Goal: Task Accomplishment & Management: Use online tool/utility

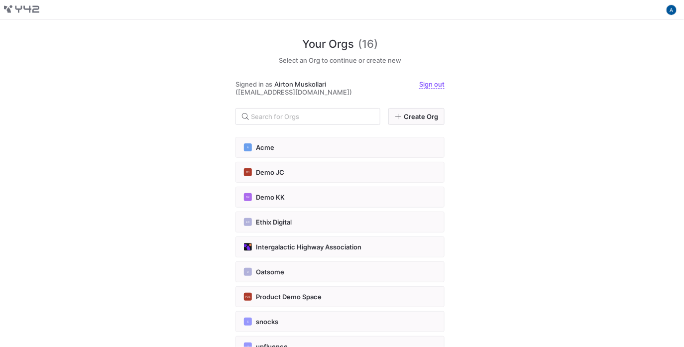
scroll to position [198, 0]
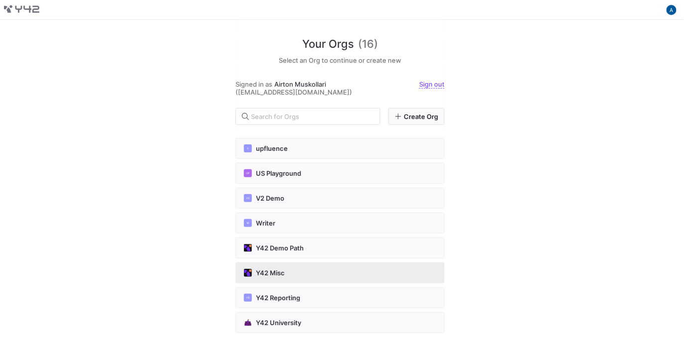
click at [365, 273] on div "Y42 Misc" at bounding box center [340, 273] width 192 height 8
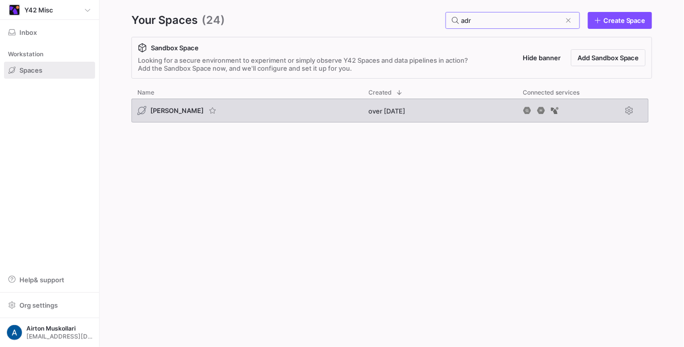
type input "adr"
click at [167, 106] on div "adrian bq" at bounding box center [177, 111] width 80 height 10
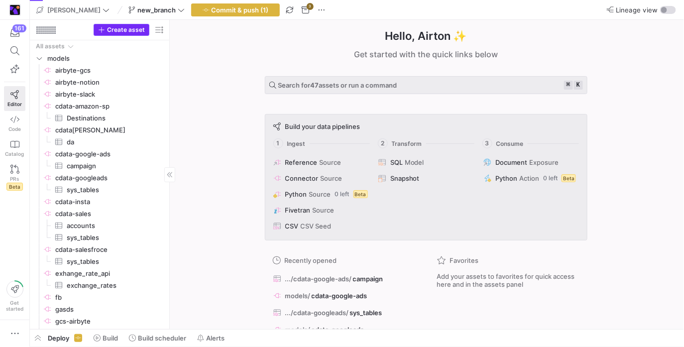
click at [125, 33] on span "button" at bounding box center [121, 29] width 55 height 11
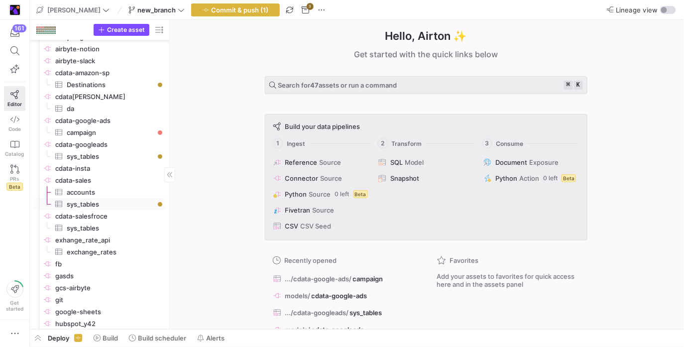
scroll to position [36, 0]
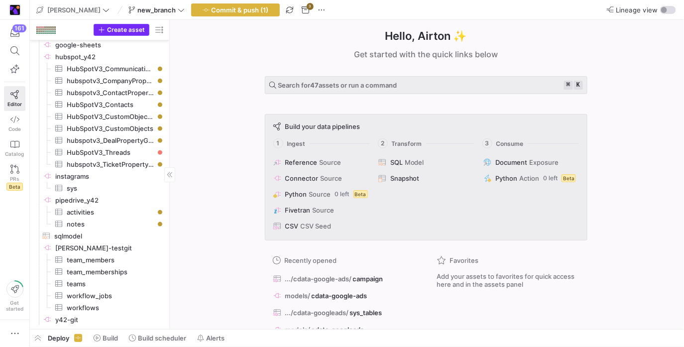
click at [122, 26] on span "Create asset" at bounding box center [126, 29] width 38 height 7
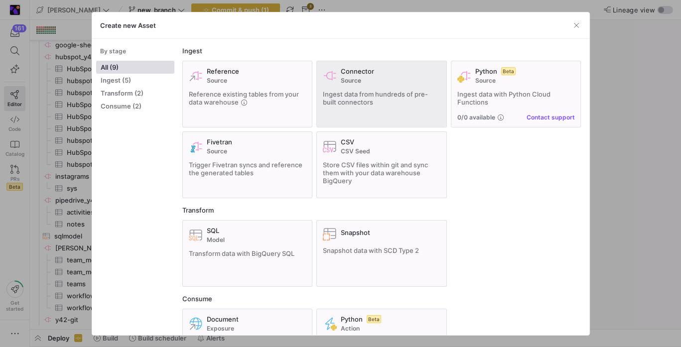
click at [343, 83] on span "Source" at bounding box center [391, 80] width 100 height 7
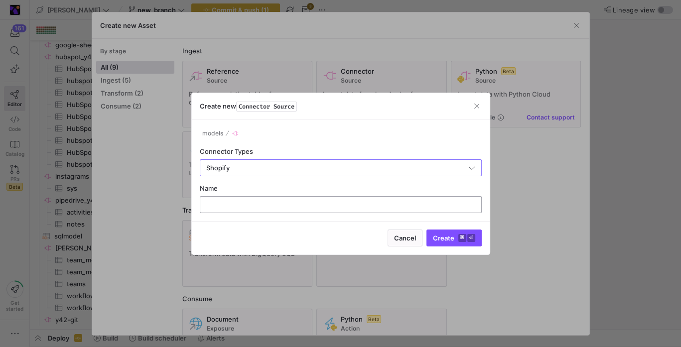
type input "Shopify"
click at [324, 205] on input "text" at bounding box center [340, 205] width 265 height 8
type input "cdata-shop"
click at [426, 230] on button "Create ⌘ ⏎" at bounding box center [453, 238] width 55 height 17
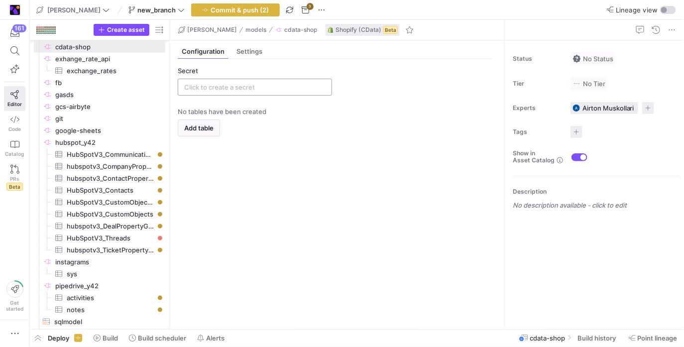
click at [282, 81] on div at bounding box center [254, 87] width 141 height 16
click at [282, 84] on input "text" at bounding box center [254, 87] width 141 height 8
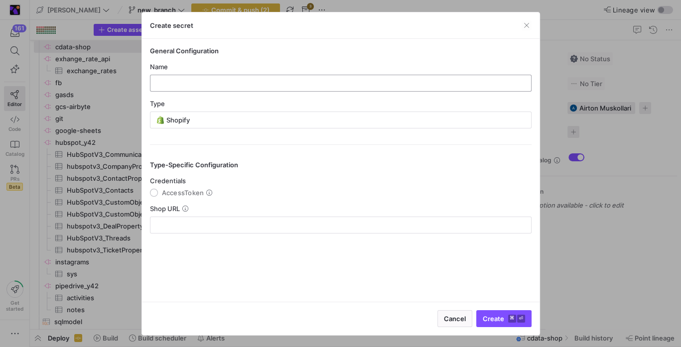
click at [303, 79] on input "text" at bounding box center [340, 83] width 365 height 8
type input "add_shop"
click at [188, 195] on span "AccessToken" at bounding box center [183, 193] width 42 height 8
click at [158, 195] on input "AccessToken" at bounding box center [154, 193] width 8 height 8
radio input "true"
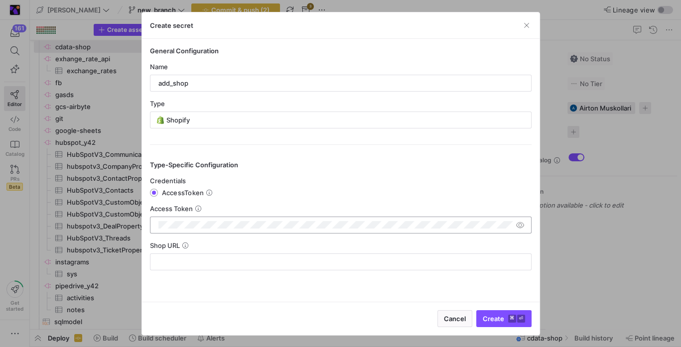
click at [187, 217] on div at bounding box center [335, 225] width 355 height 16
click at [189, 255] on div at bounding box center [340, 262] width 365 height 16
type input "safsa"
click at [479, 318] on span "submit" at bounding box center [504, 319] width 54 height 16
type input "add_shop"
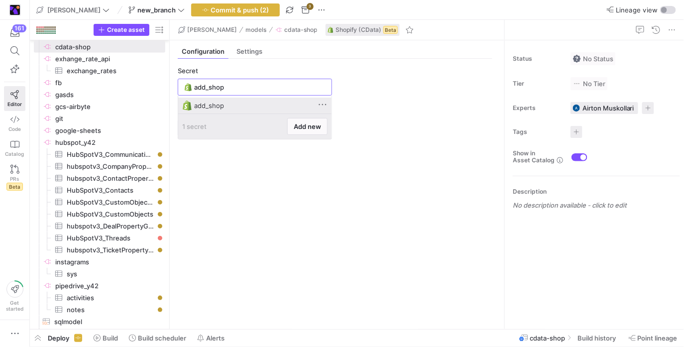
click at [226, 104] on div "add_shop" at bounding box center [256, 106] width 124 height 8
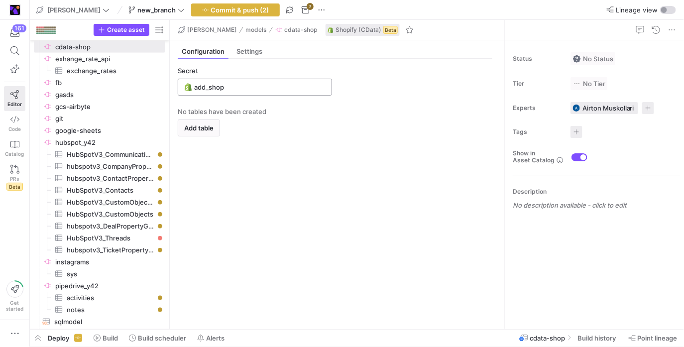
click at [246, 86] on input "add_shop" at bounding box center [259, 87] width 131 height 8
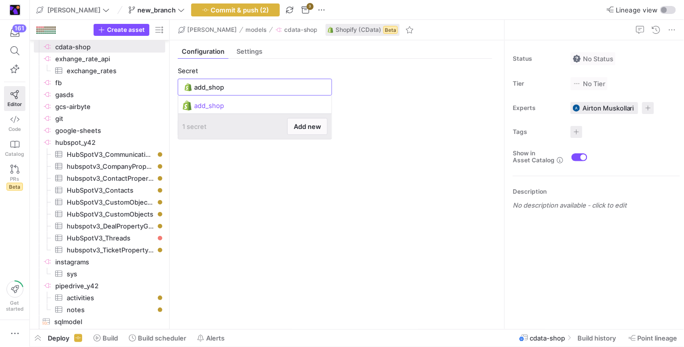
click at [325, 70] on div "Secret" at bounding box center [255, 71] width 154 height 8
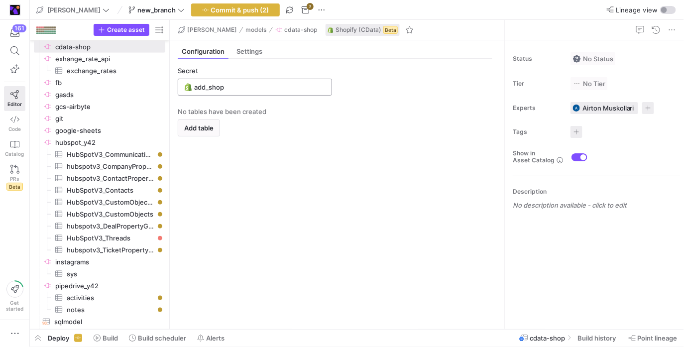
click at [292, 80] on div "add_shop" at bounding box center [259, 87] width 131 height 16
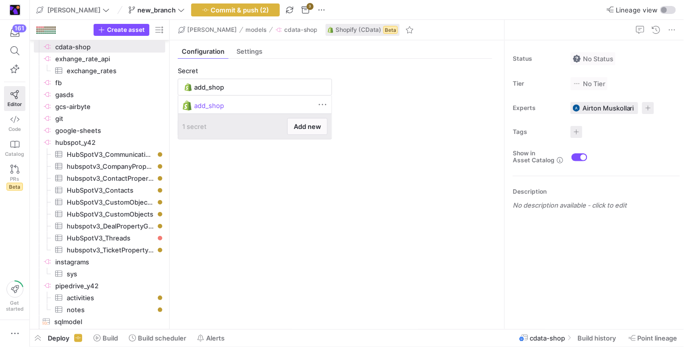
click at [279, 108] on div "add_shop" at bounding box center [256, 106] width 124 height 8
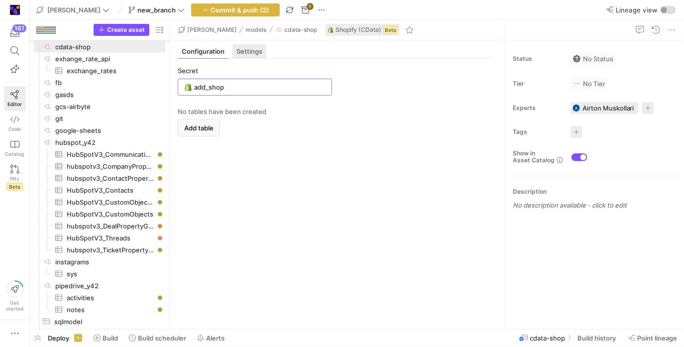
click at [253, 50] on span "Settings" at bounding box center [250, 51] width 26 height 6
click at [253, 86] on input "REST-2023-10" at bounding box center [250, 87] width 132 height 8
